Goal: Transaction & Acquisition: Book appointment/travel/reservation

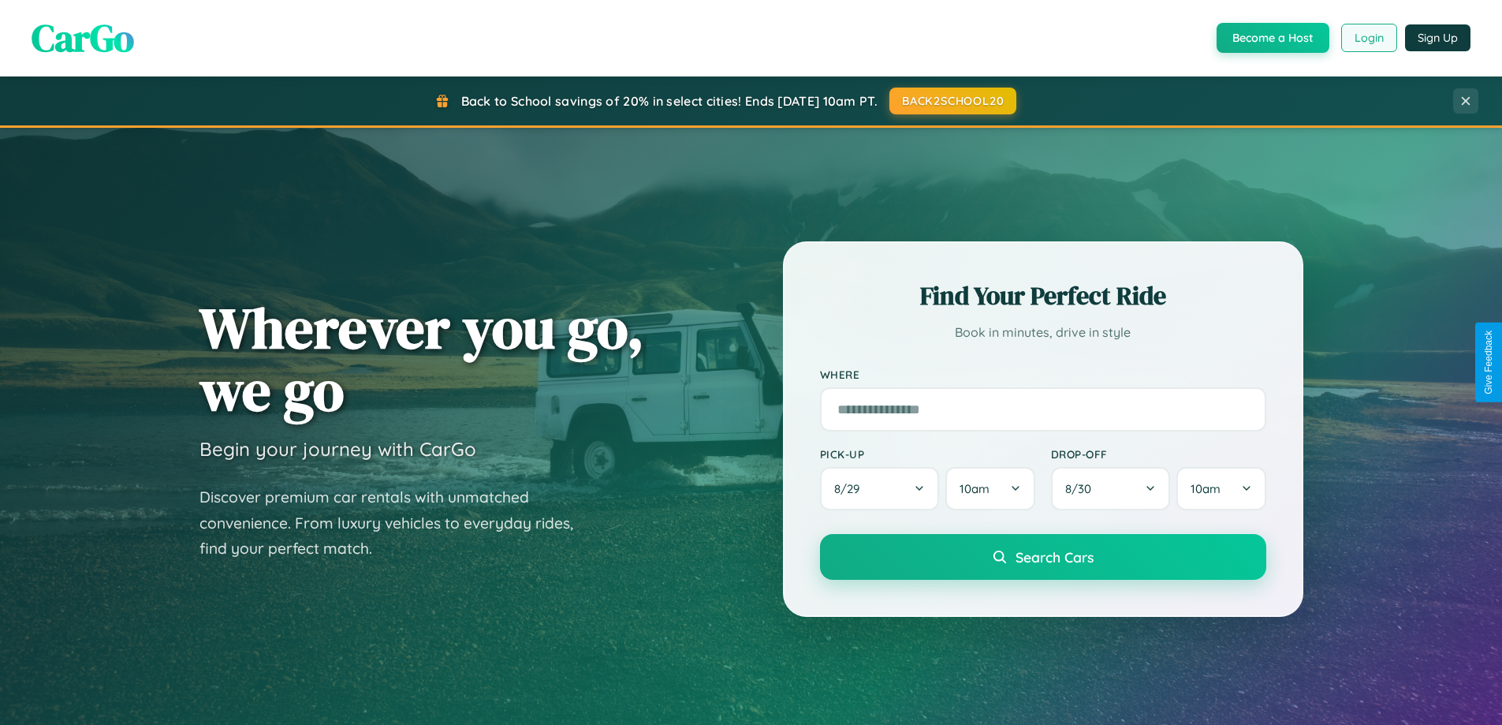
click at [1368, 38] on button "Login" at bounding box center [1369, 38] width 56 height 28
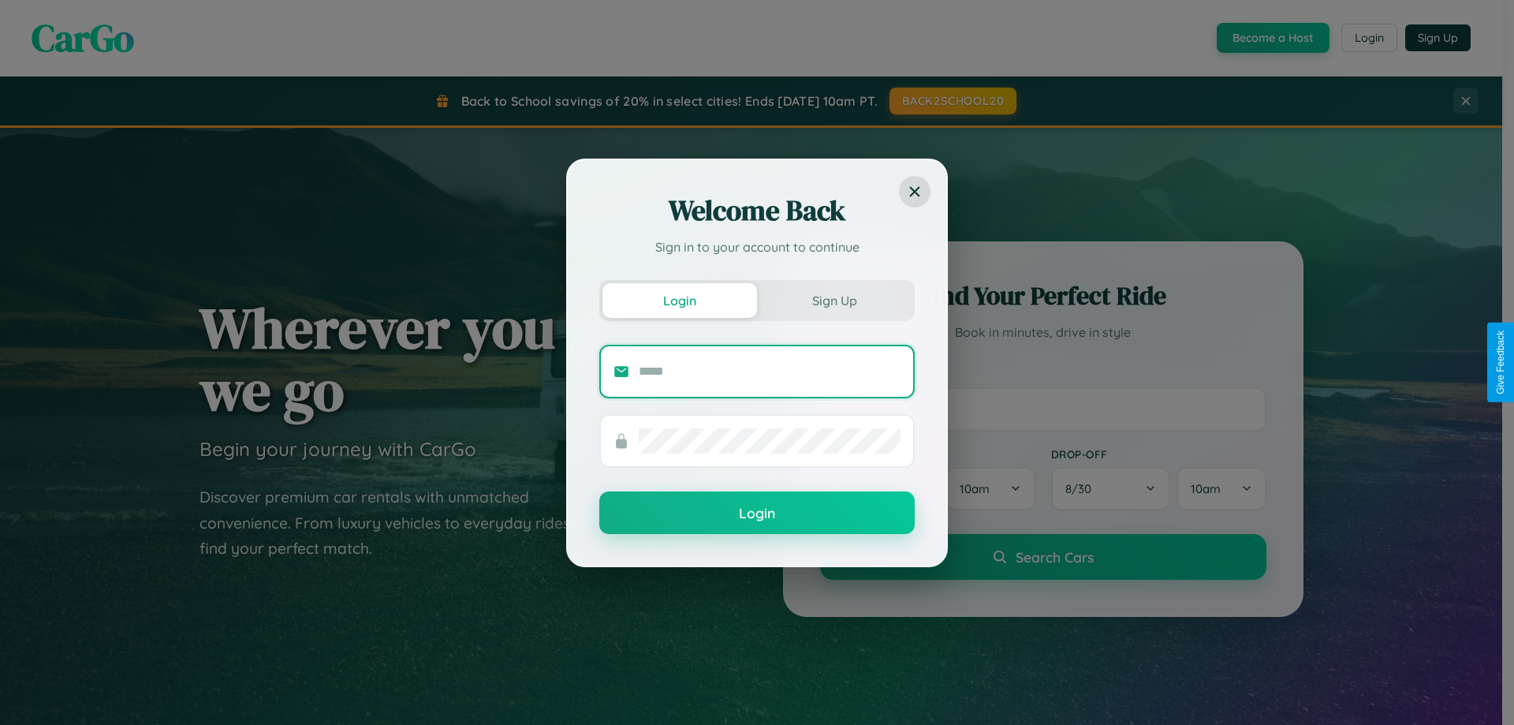
click at [769, 371] on input "text" at bounding box center [770, 371] width 262 height 25
type input "**********"
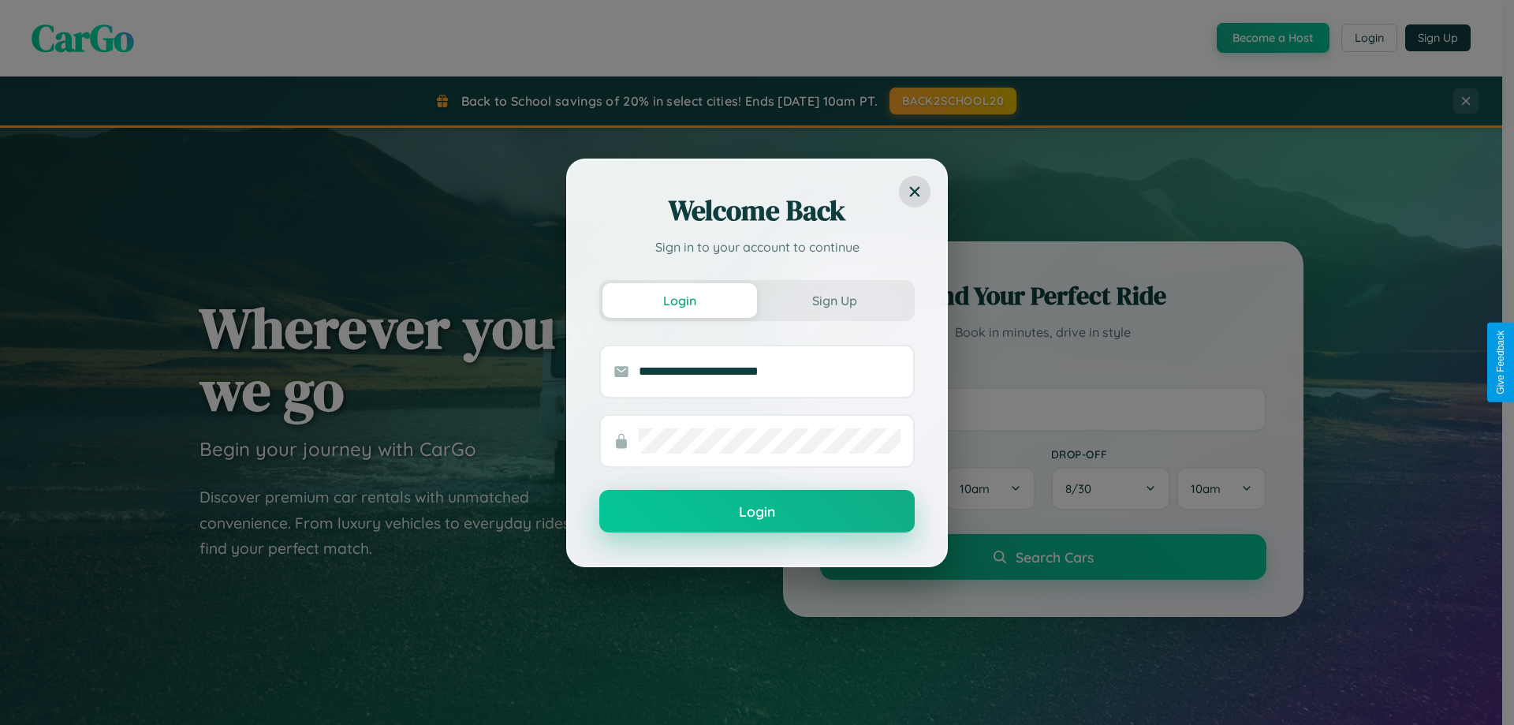
click at [757, 512] on button "Login" at bounding box center [756, 511] width 315 height 43
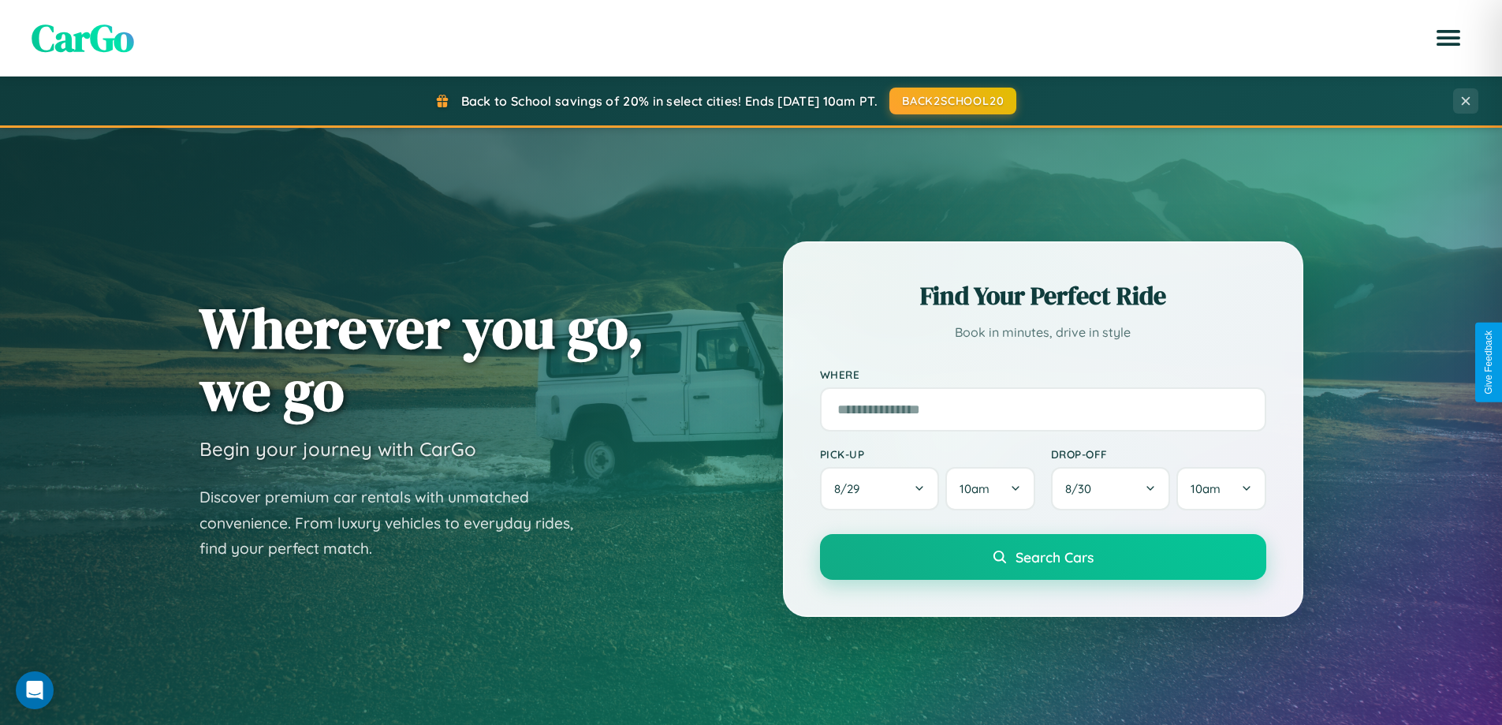
scroll to position [680, 0]
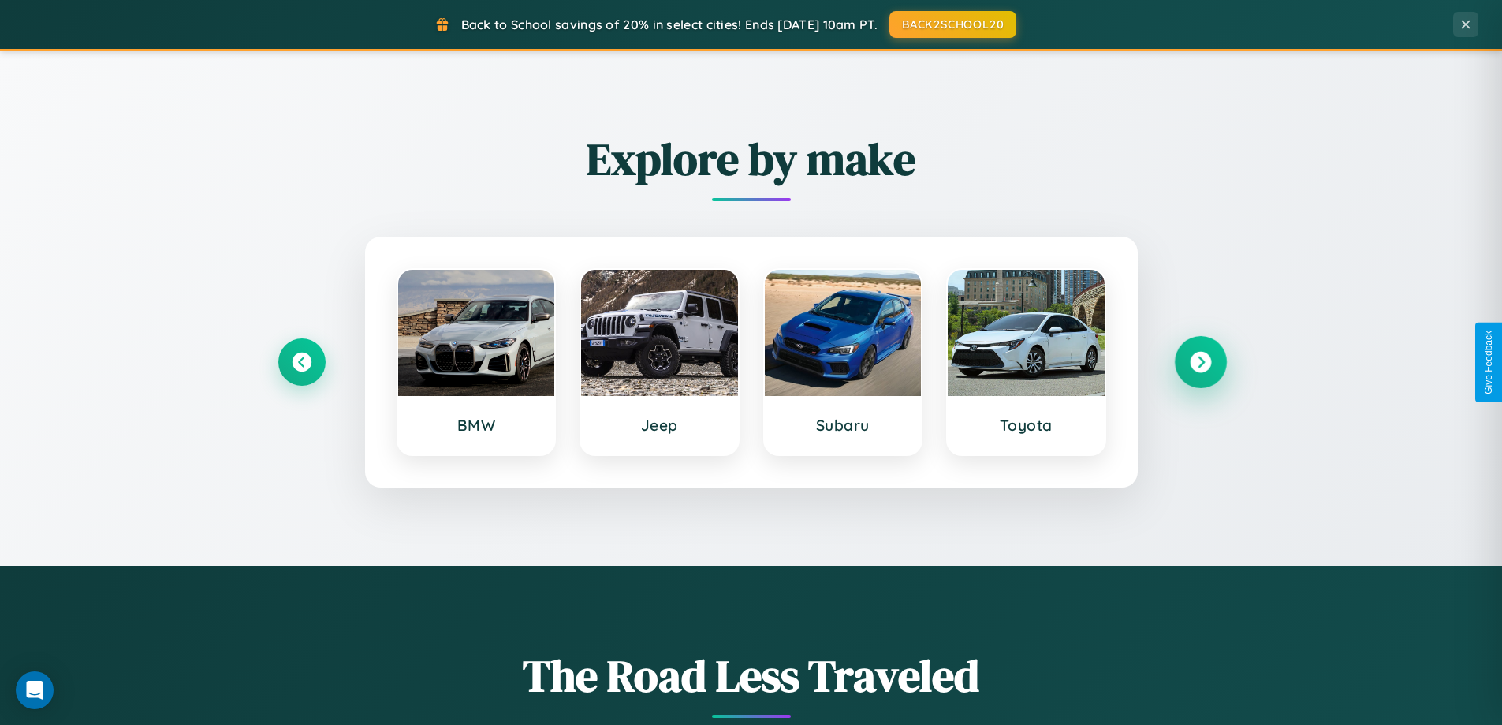
click at [1200, 362] on icon at bounding box center [1200, 362] width 21 height 21
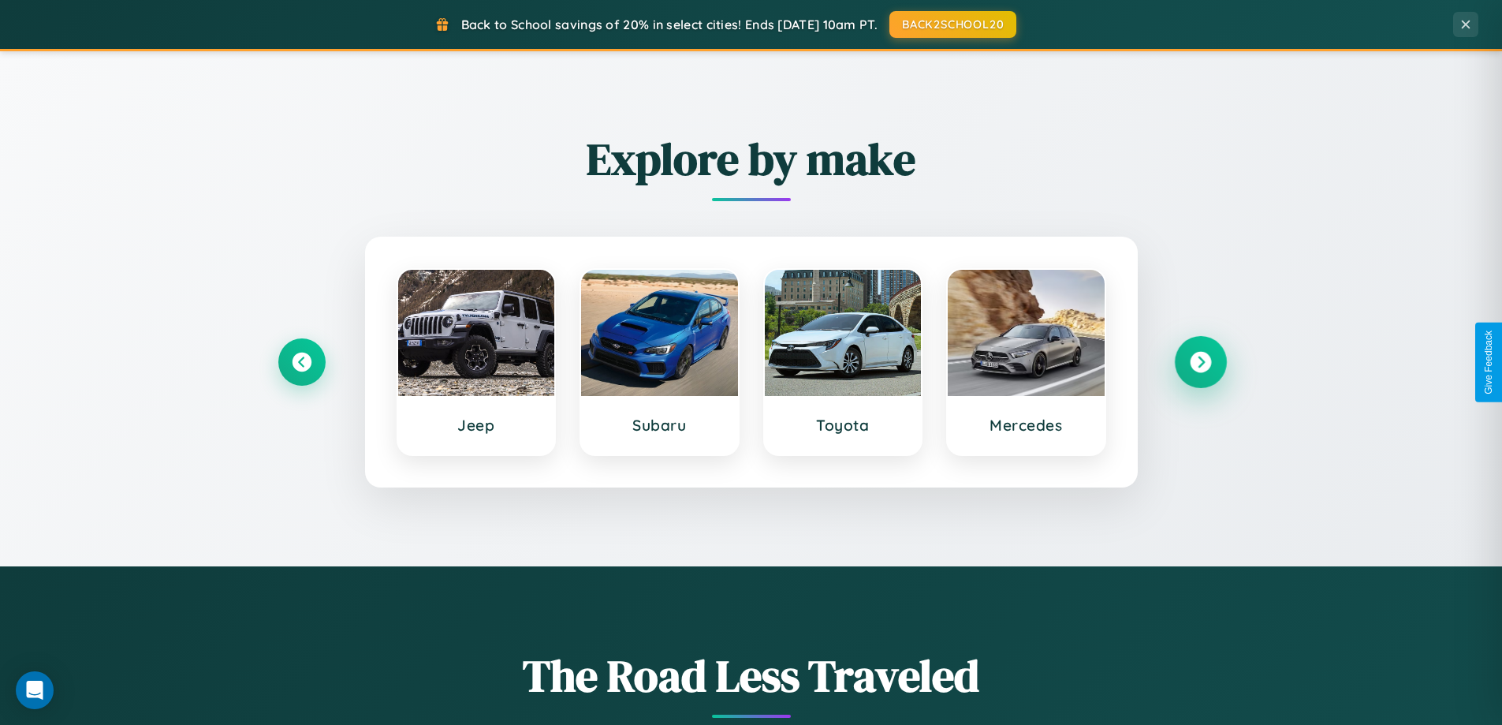
click at [1200, 362] on icon at bounding box center [1200, 362] width 21 height 21
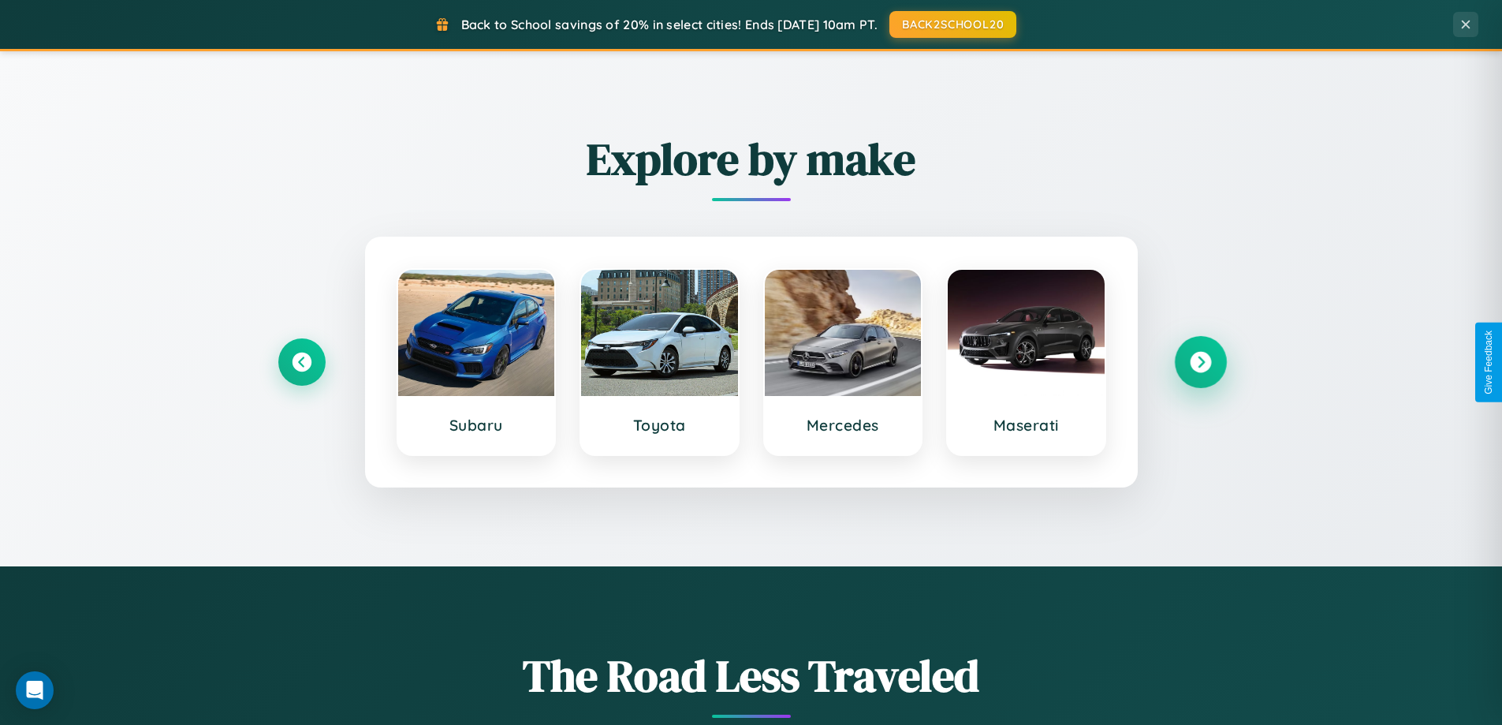
click at [1200, 362] on icon at bounding box center [1200, 362] width 21 height 21
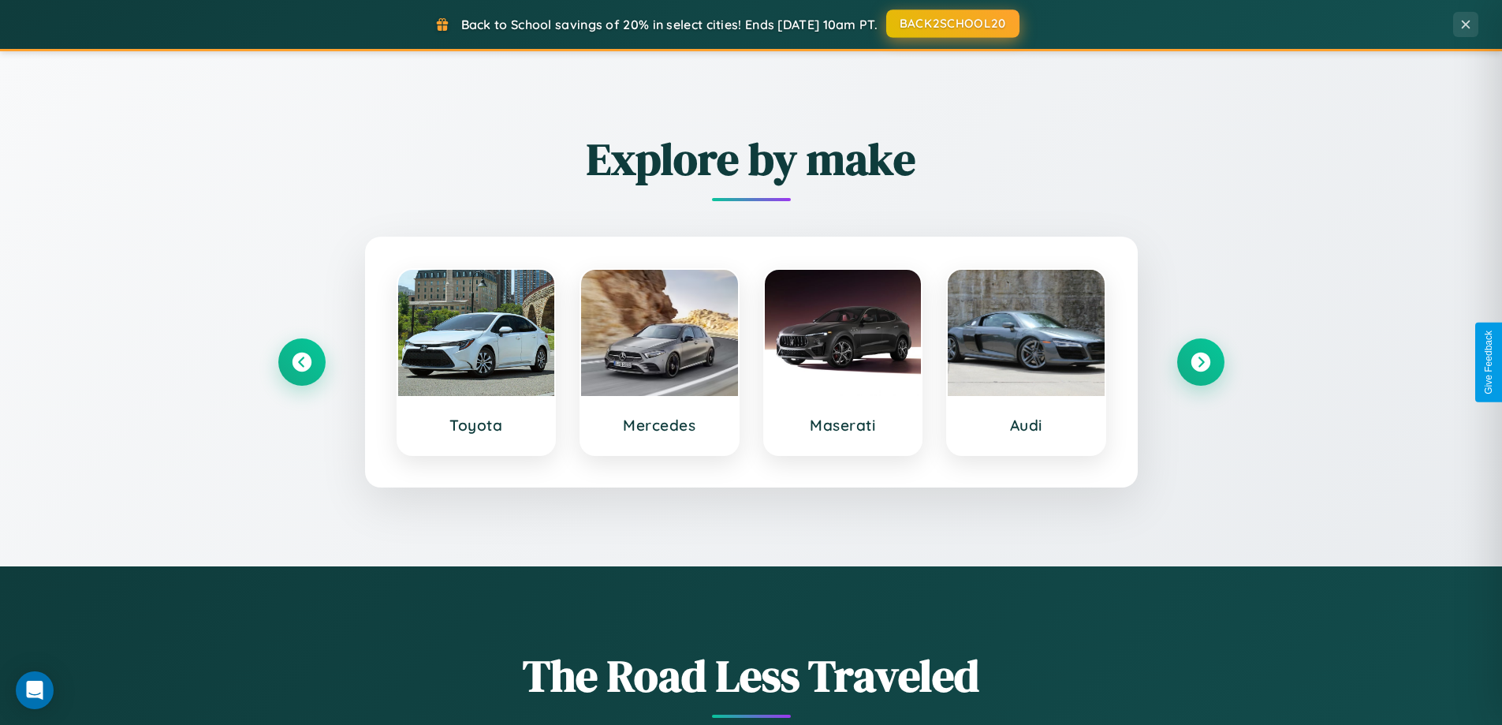
click at [952, 24] on button "BACK2SCHOOL20" at bounding box center [952, 23] width 133 height 28
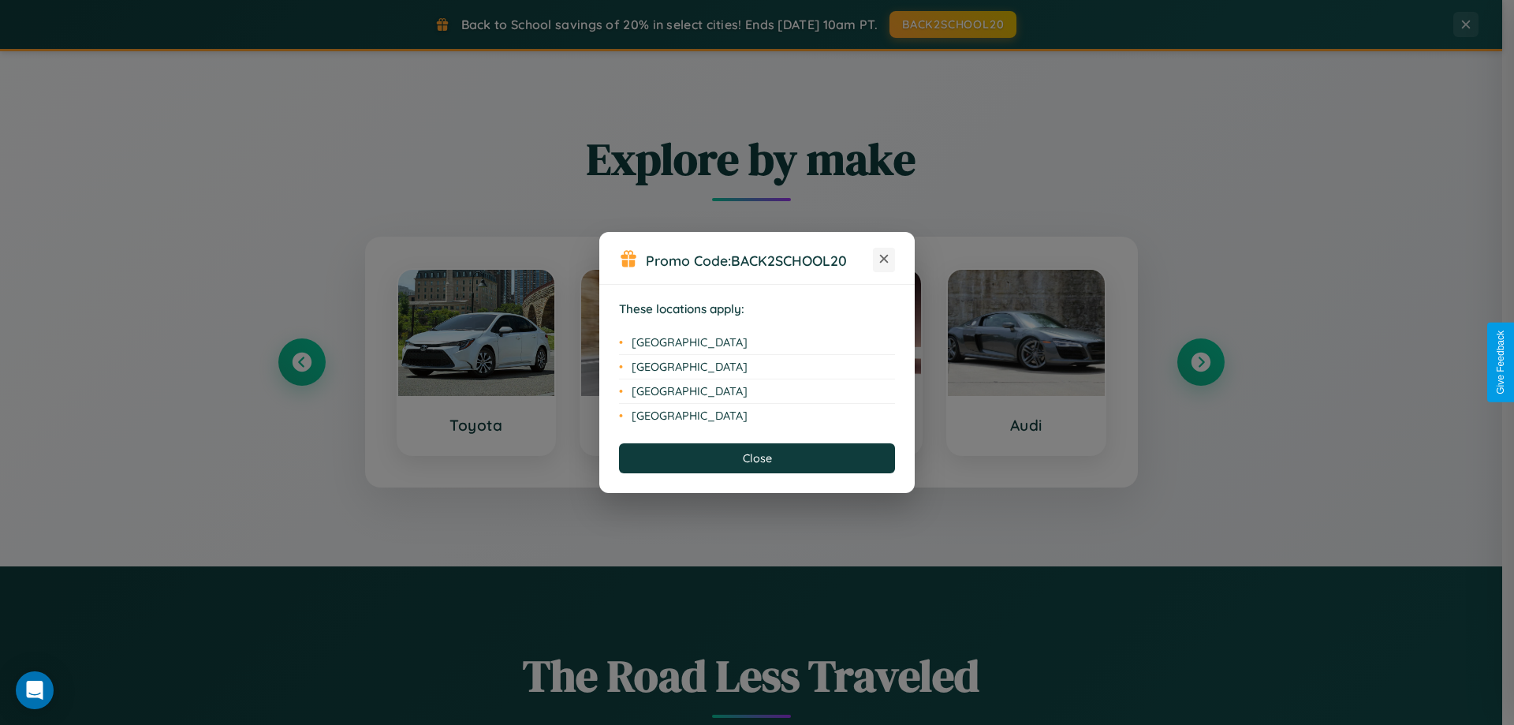
click at [884, 259] on icon at bounding box center [884, 259] width 9 height 9
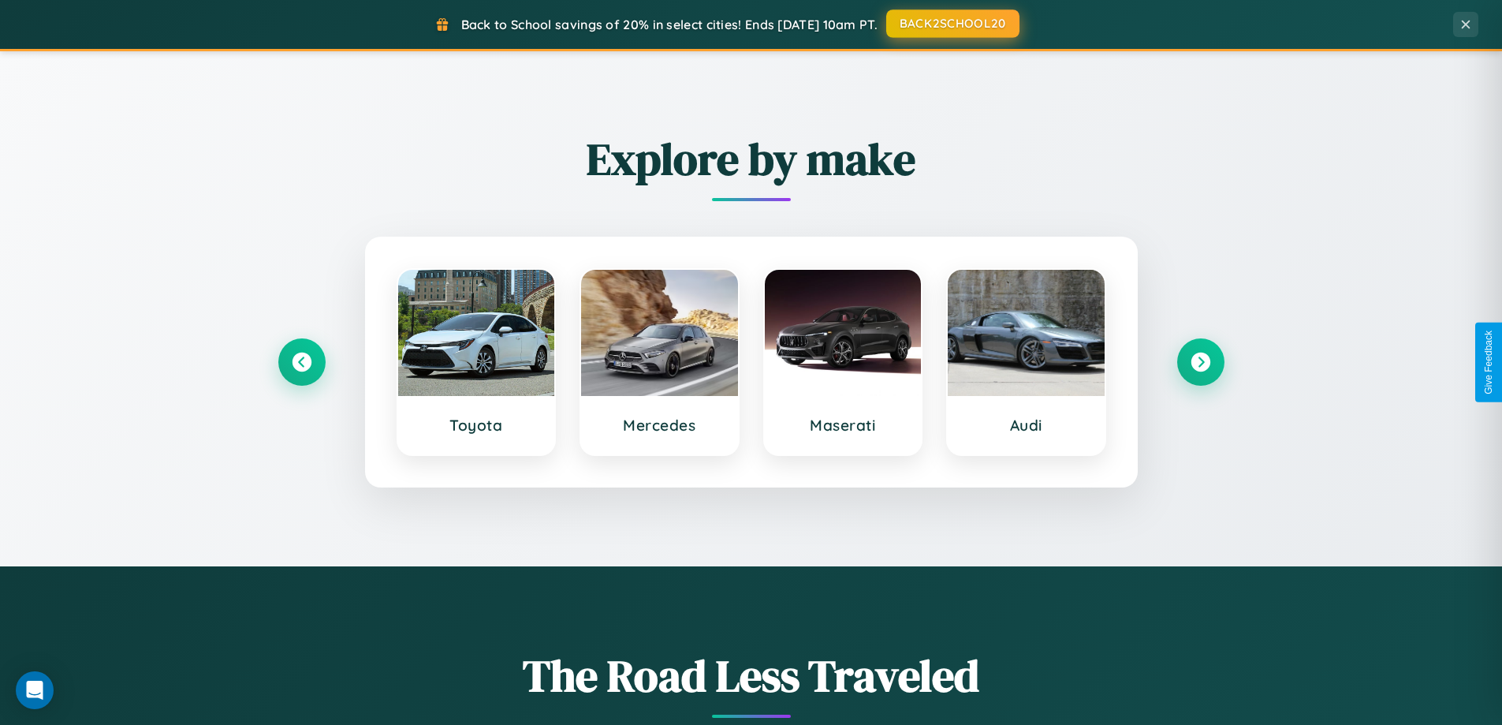
click at [952, 24] on button "BACK2SCHOOL20" at bounding box center [952, 23] width 133 height 28
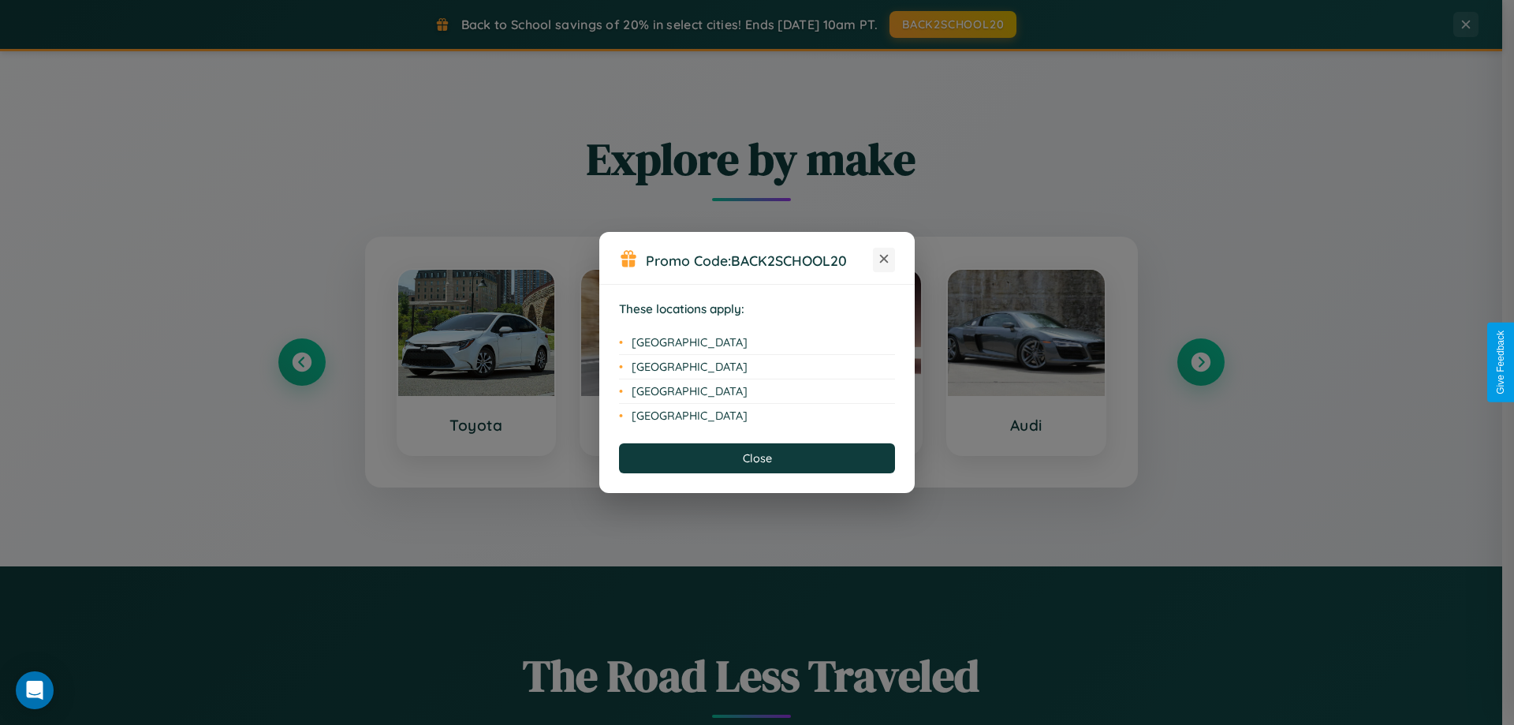
click at [884, 259] on icon at bounding box center [884, 259] width 9 height 9
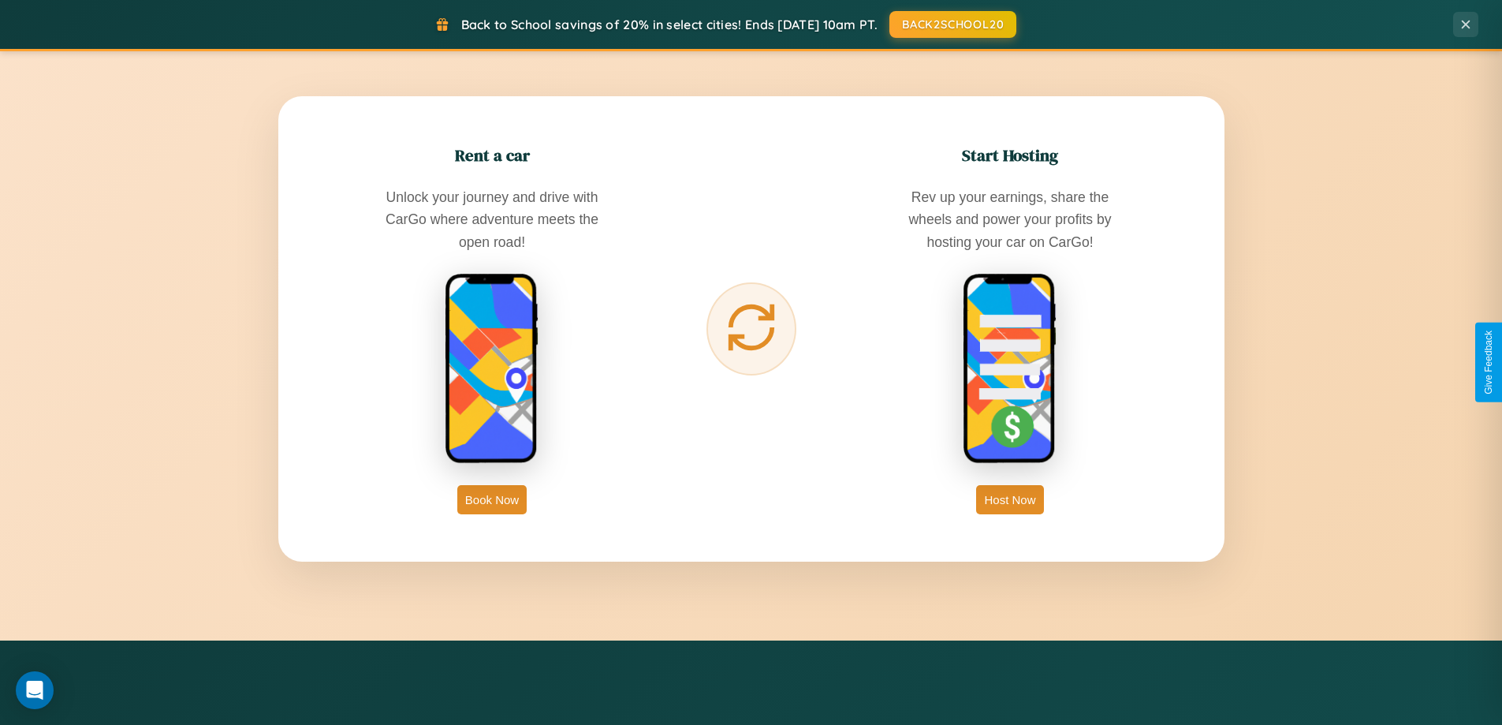
scroll to position [2533, 0]
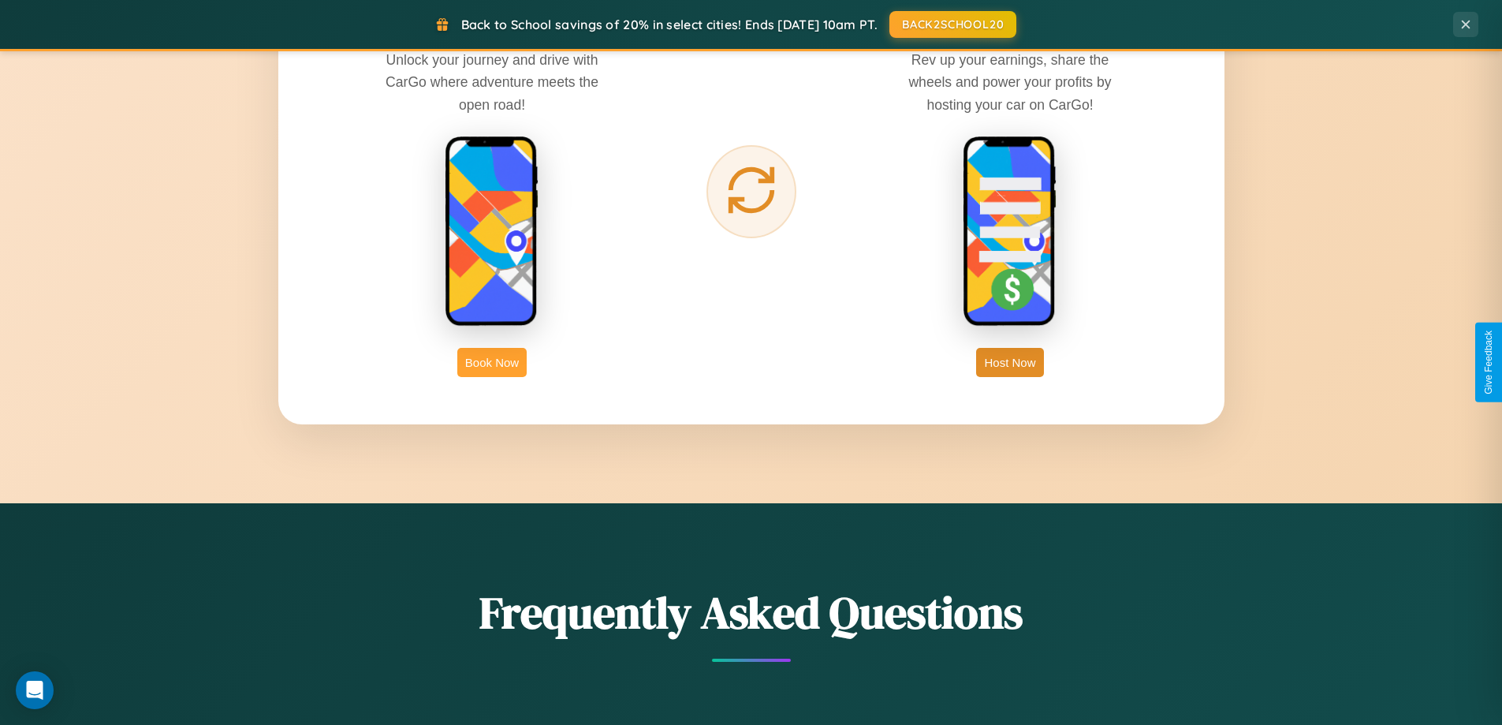
click at [492, 362] on button "Book Now" at bounding box center [491, 362] width 69 height 29
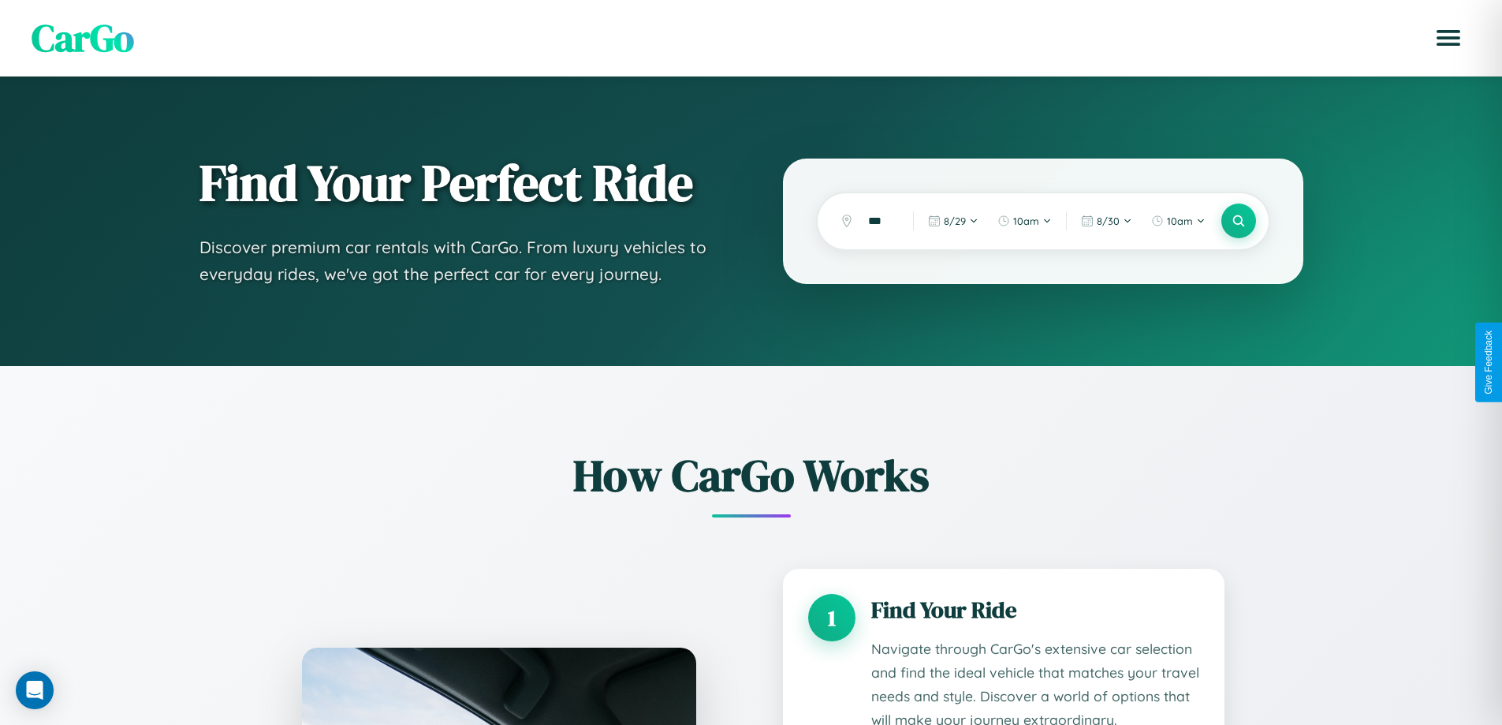
scroll to position [2408, 0]
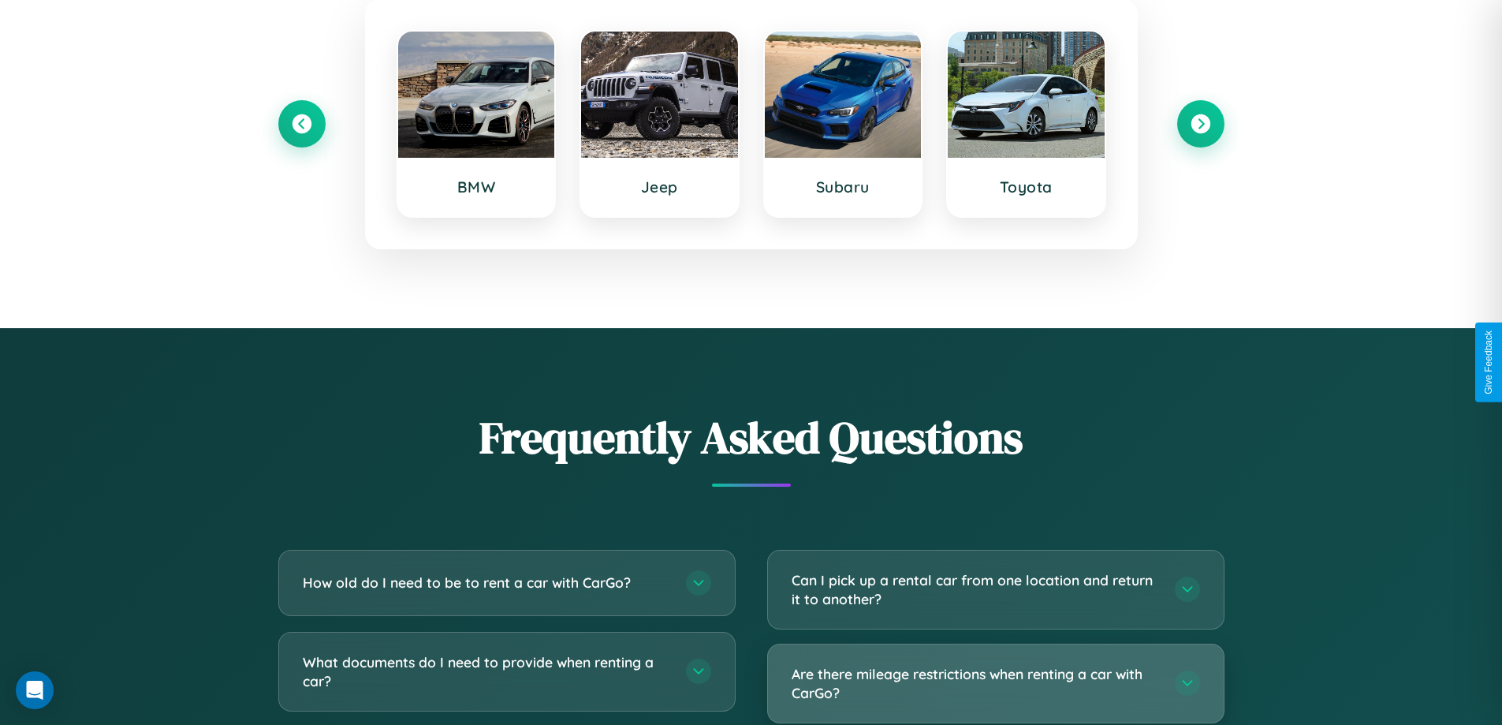
click at [995, 684] on h3 "Are there mileage restrictions when renting a car with CarGo?" at bounding box center [975, 683] width 367 height 39
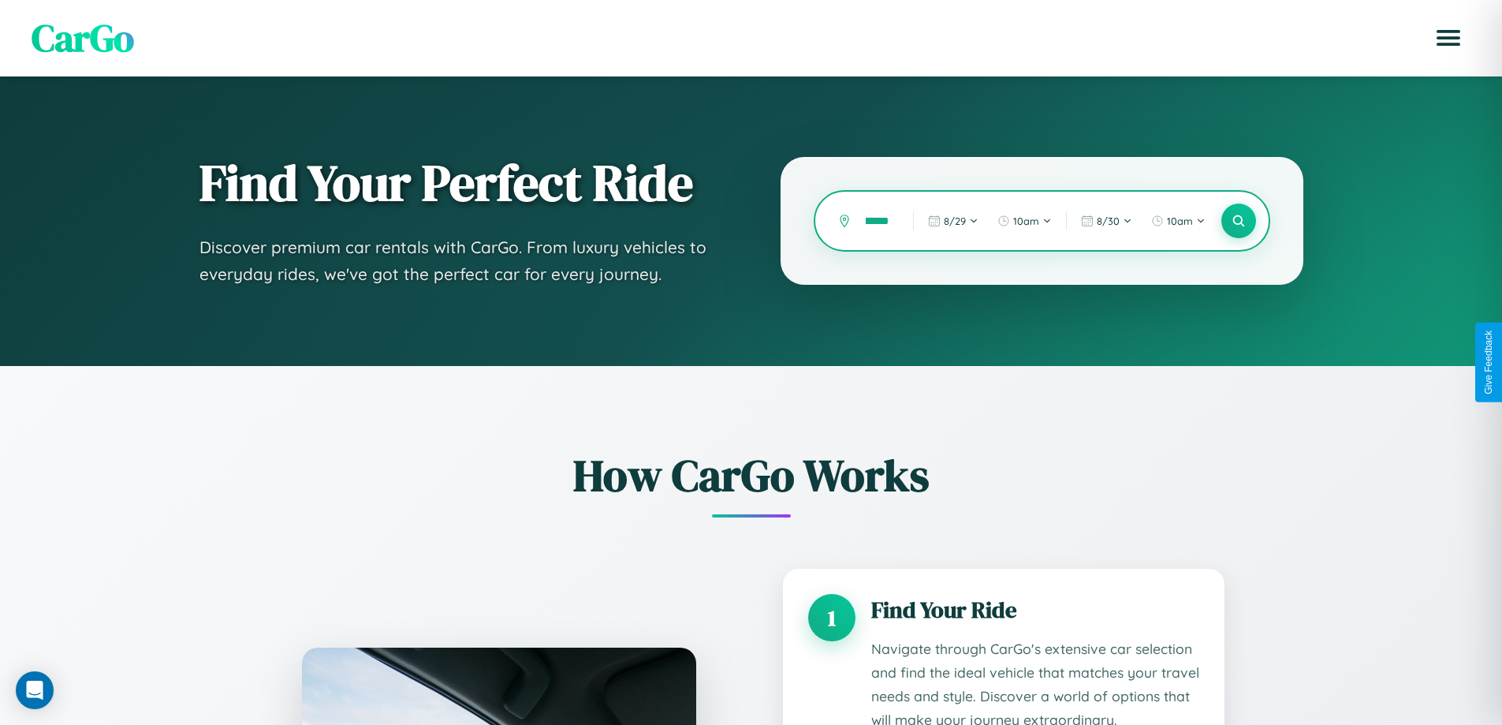
scroll to position [0, 31]
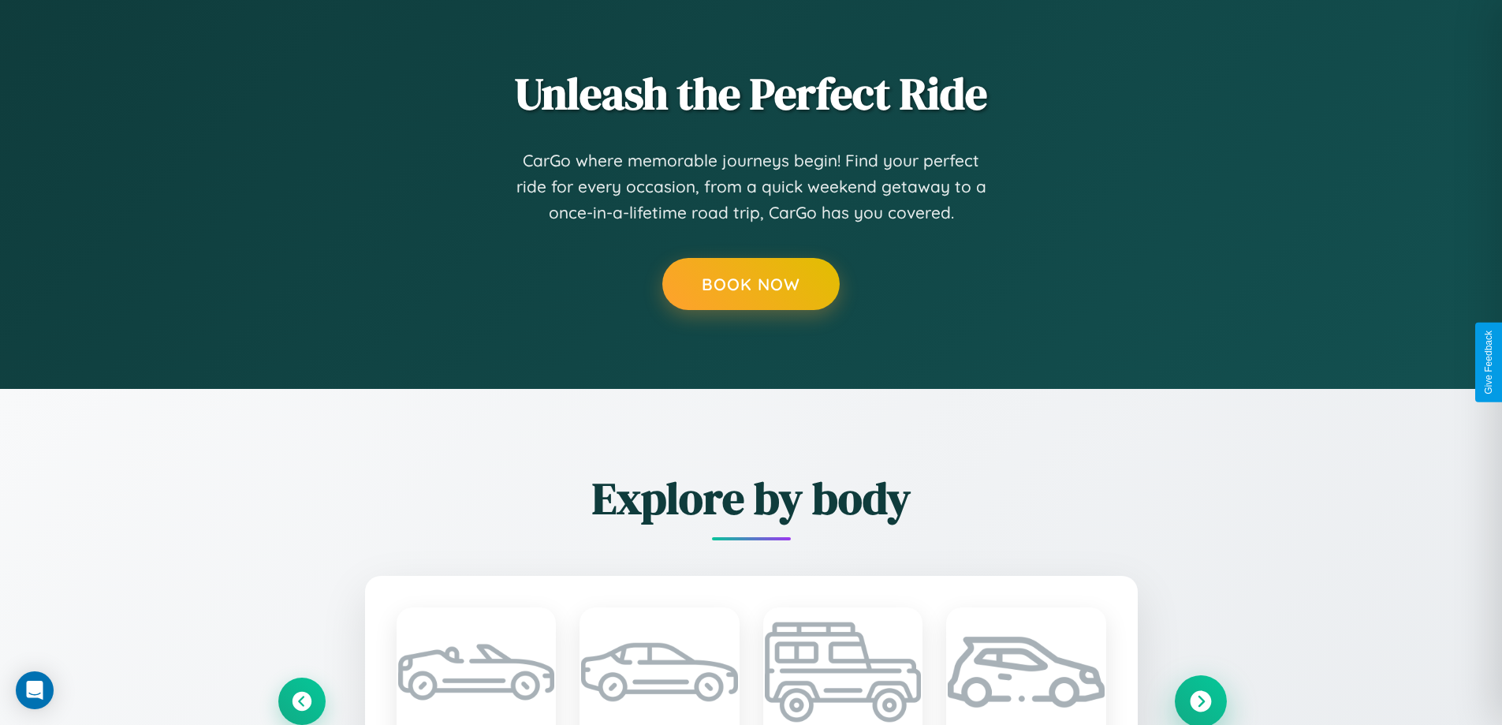
type input "*********"
click at [1200, 699] on icon at bounding box center [1200, 700] width 21 height 21
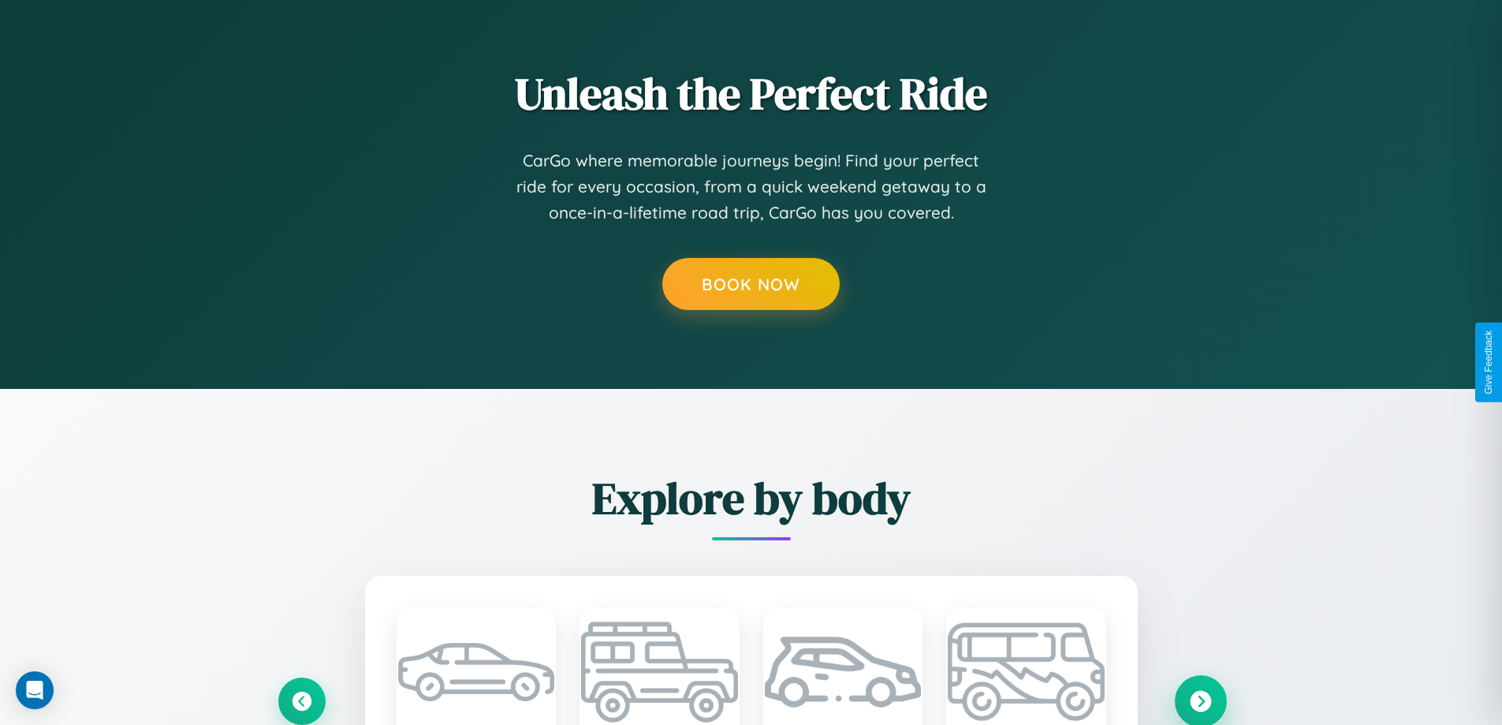
click at [1200, 699] on icon at bounding box center [1200, 700] width 21 height 21
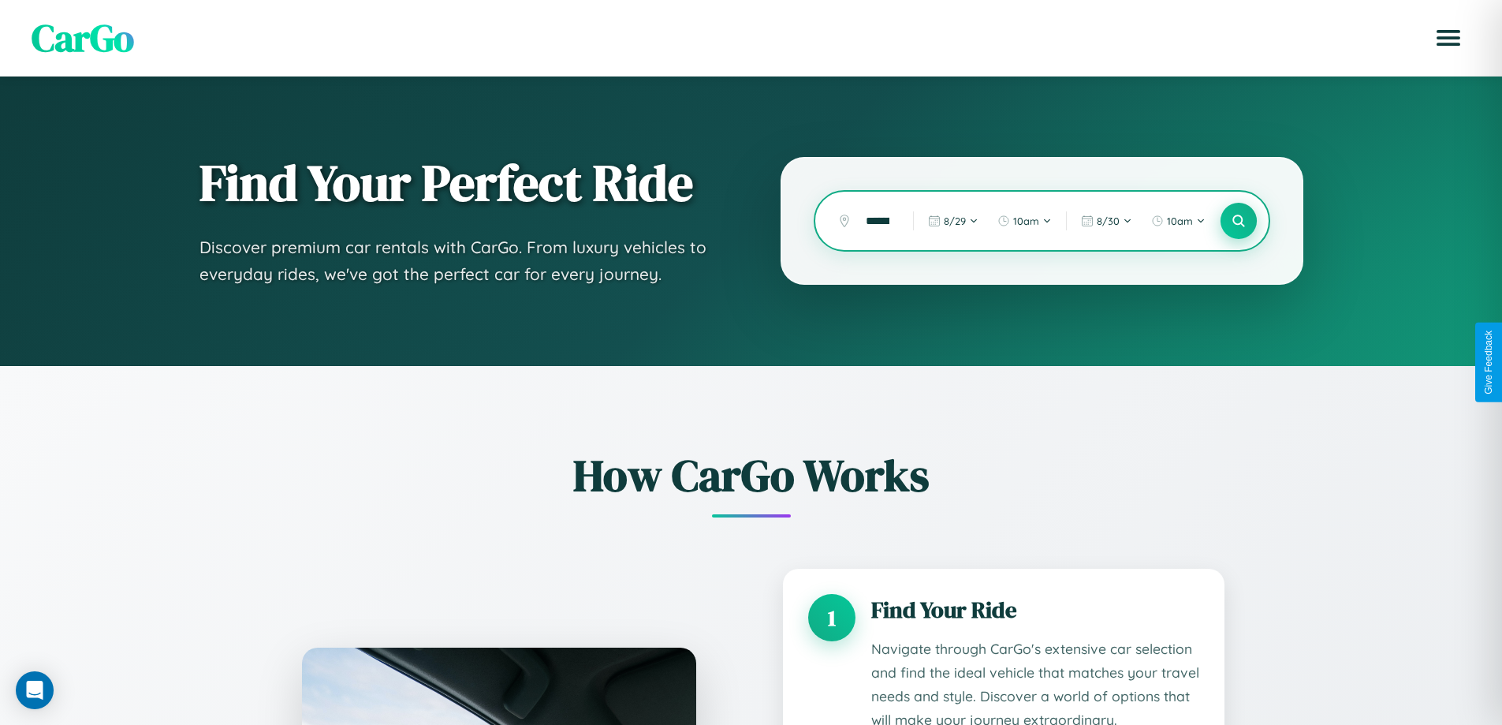
click at [1238, 221] on icon at bounding box center [1238, 221] width 15 height 15
